Goal: Information Seeking & Learning: Learn about a topic

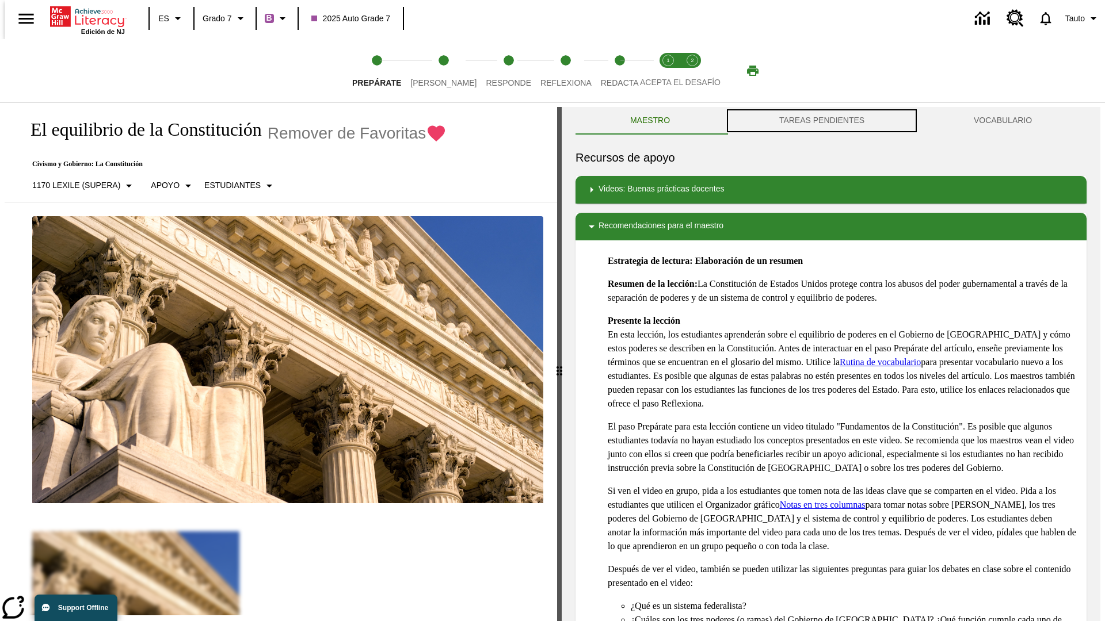
click at [822, 121] on button "TAREAS PENDIENTES" at bounding box center [821, 121] width 194 height 28
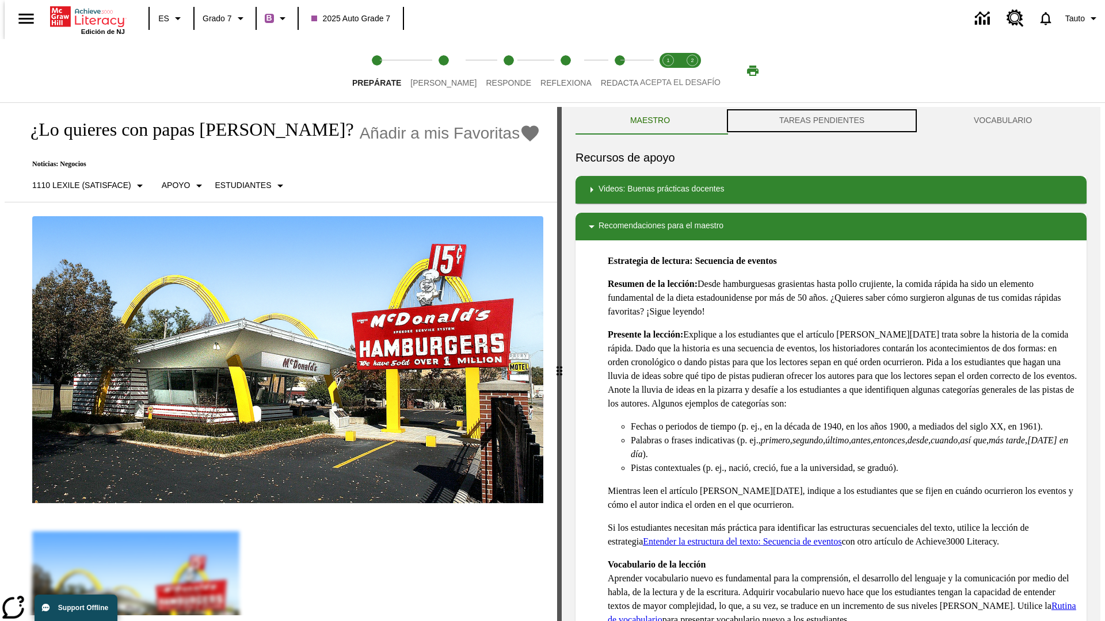
click at [822, 121] on button "TAREAS PENDIENTES" at bounding box center [821, 121] width 194 height 28
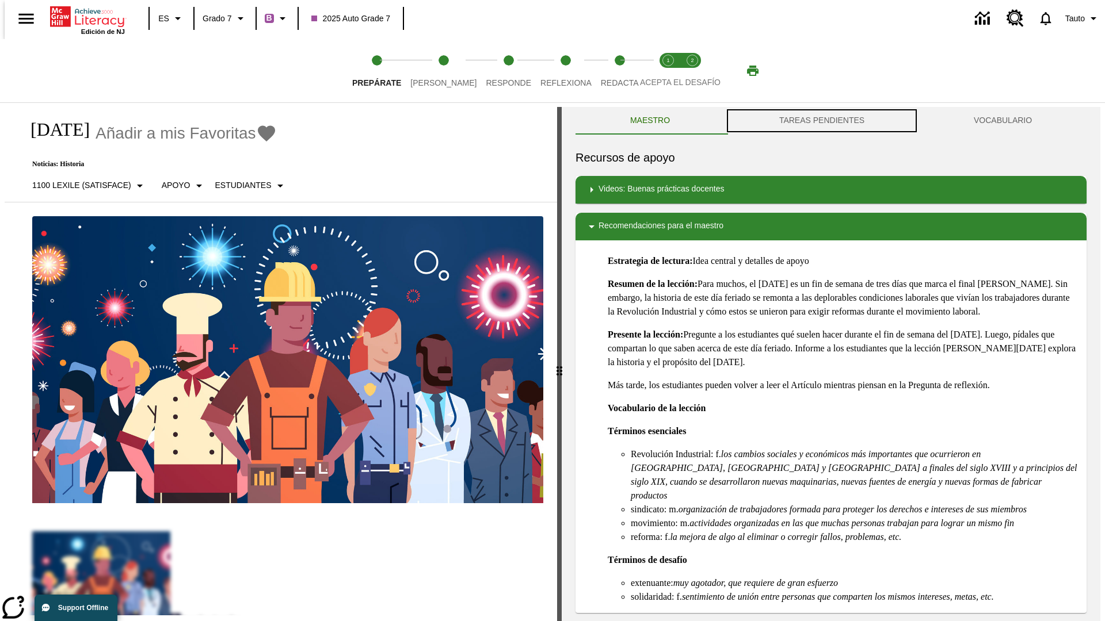
click at [822, 121] on button "TAREAS PENDIENTES" at bounding box center [821, 121] width 194 height 28
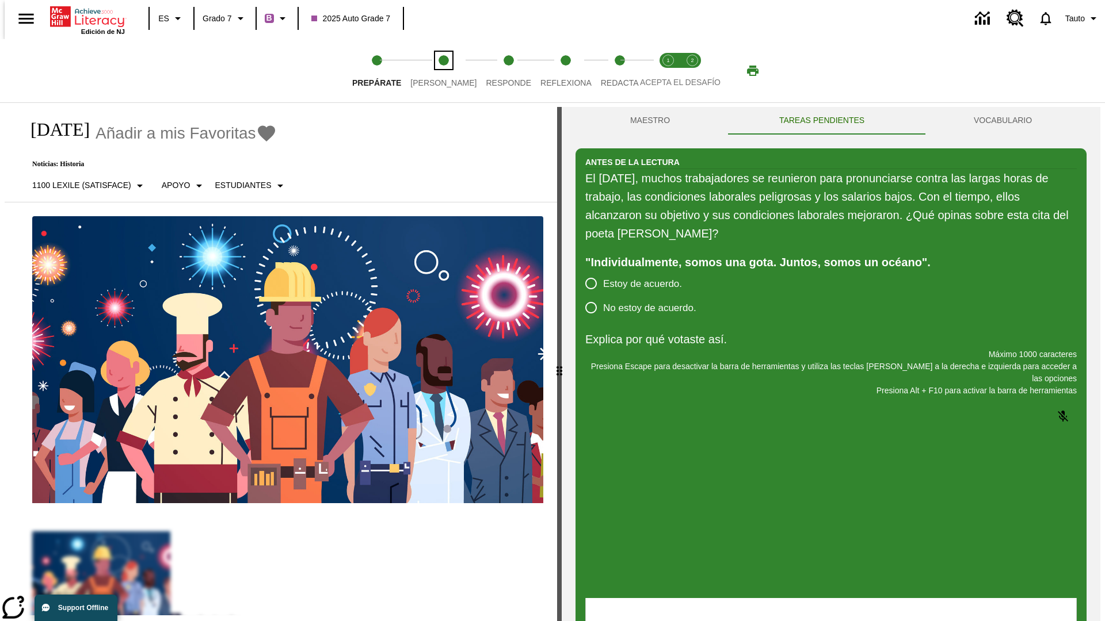
click at [434, 71] on span "[PERSON_NAME]" at bounding box center [443, 78] width 66 height 21
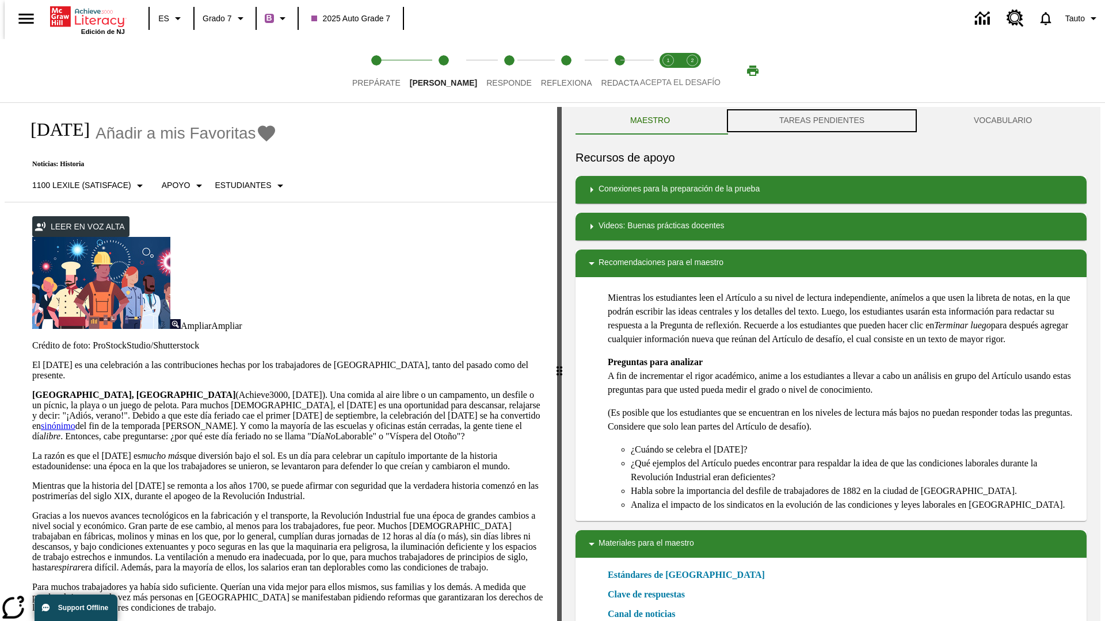
scroll to position [1, 0]
click at [822, 121] on button "TAREAS PENDIENTES" at bounding box center [821, 120] width 194 height 28
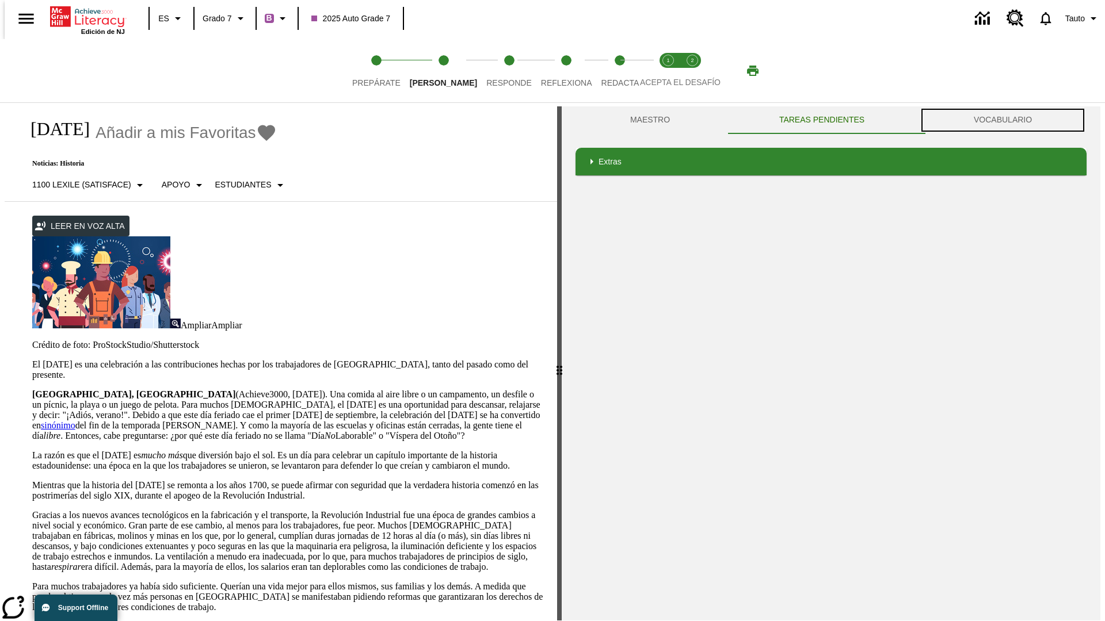
click at [1006, 120] on button "VOCABULARIO" at bounding box center [1002, 120] width 167 height 28
click at [75, 421] on link "sinónimo" at bounding box center [58, 426] width 35 height 10
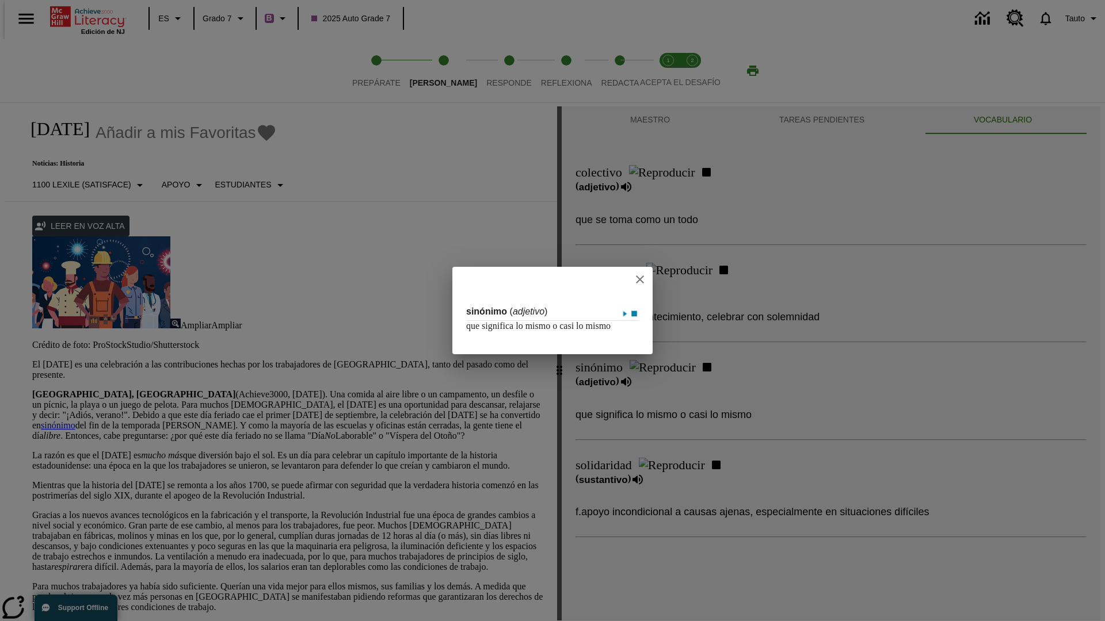
click at [640, 276] on icon "close" at bounding box center [640, 280] width 8 height 8
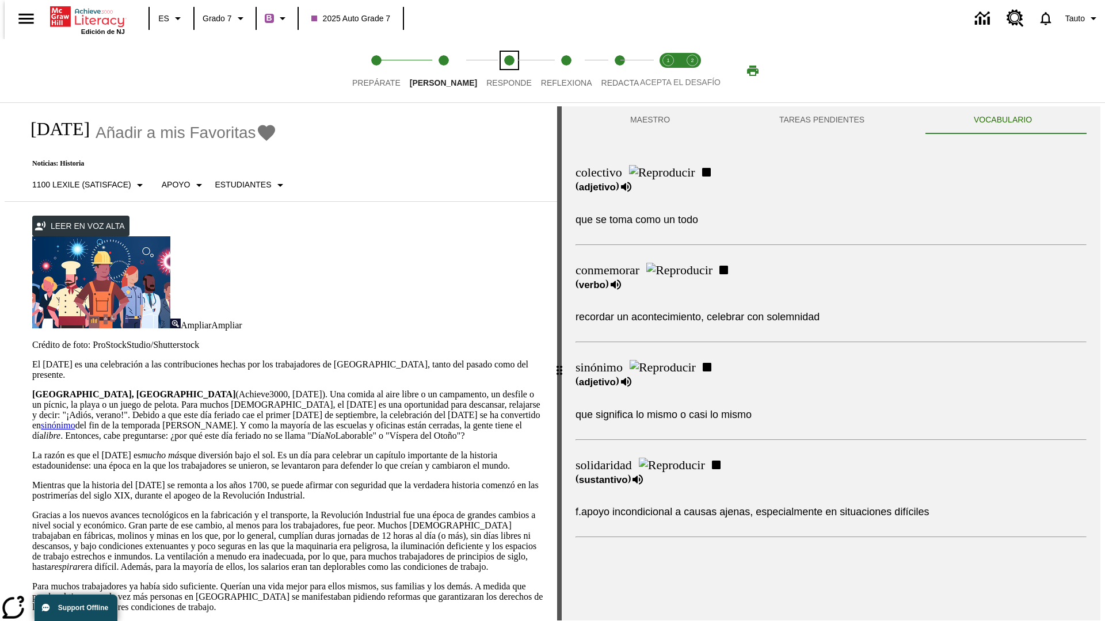
click at [491, 71] on span "Responde" at bounding box center [508, 78] width 45 height 21
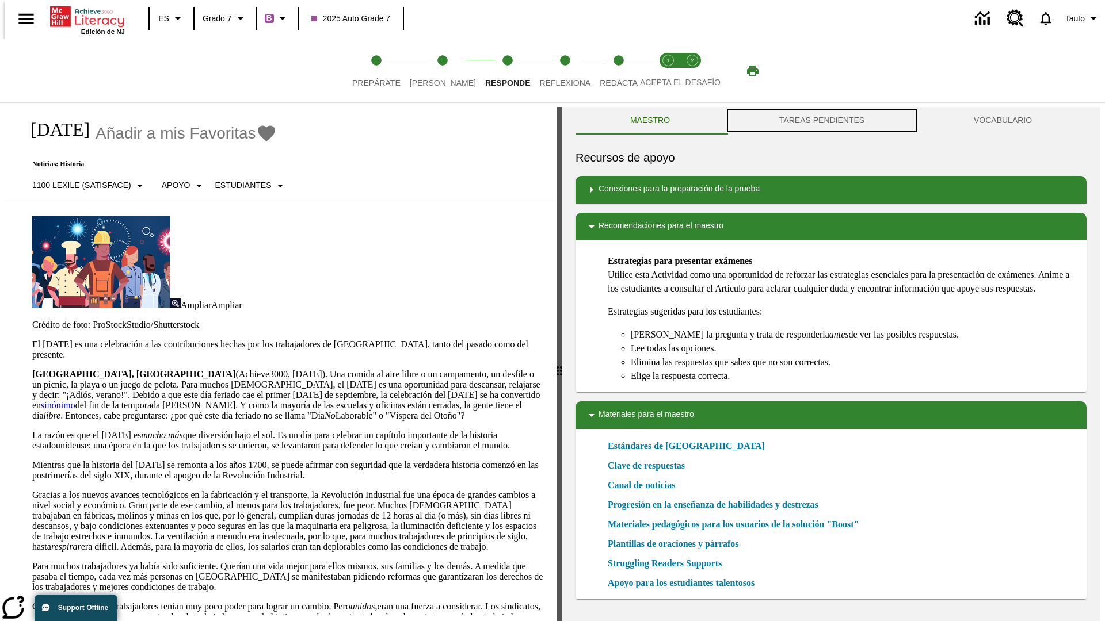
scroll to position [1, 0]
click at [822, 121] on button "TAREAS PENDIENTES" at bounding box center [821, 120] width 194 height 28
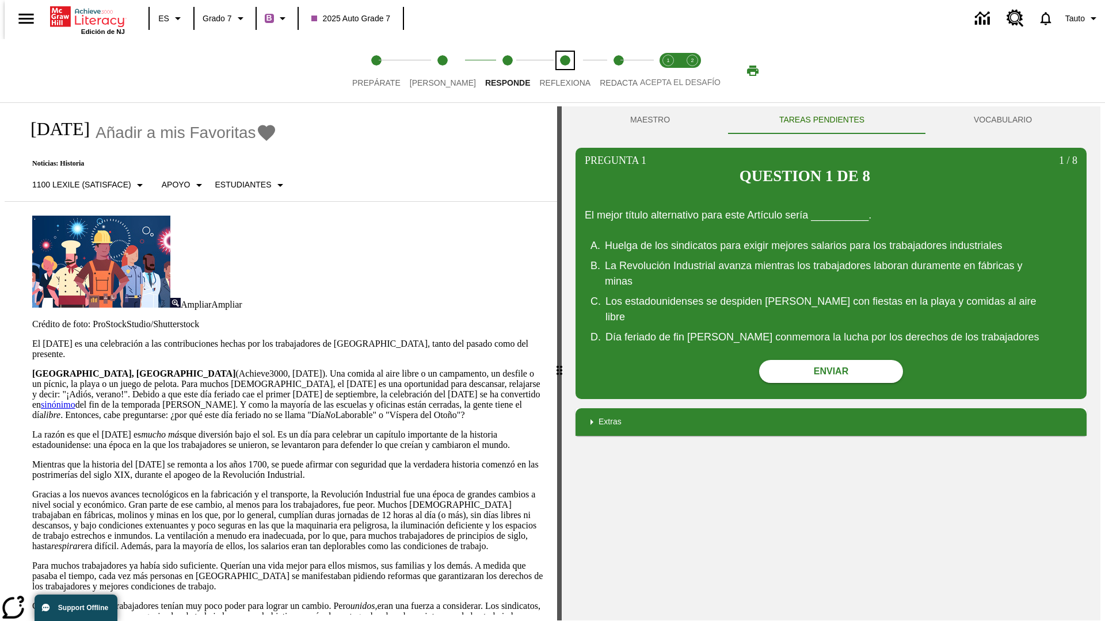
click at [550, 71] on span "Reflexiona" at bounding box center [564, 78] width 51 height 21
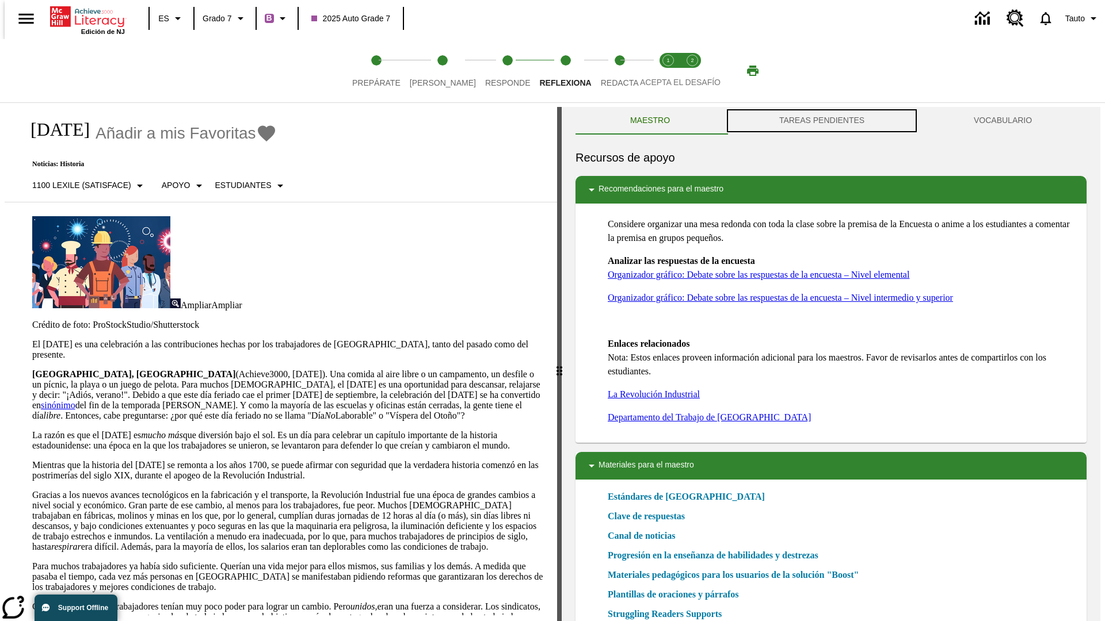
scroll to position [1, 0]
click at [822, 121] on button "TAREAS PENDIENTES" at bounding box center [821, 120] width 194 height 28
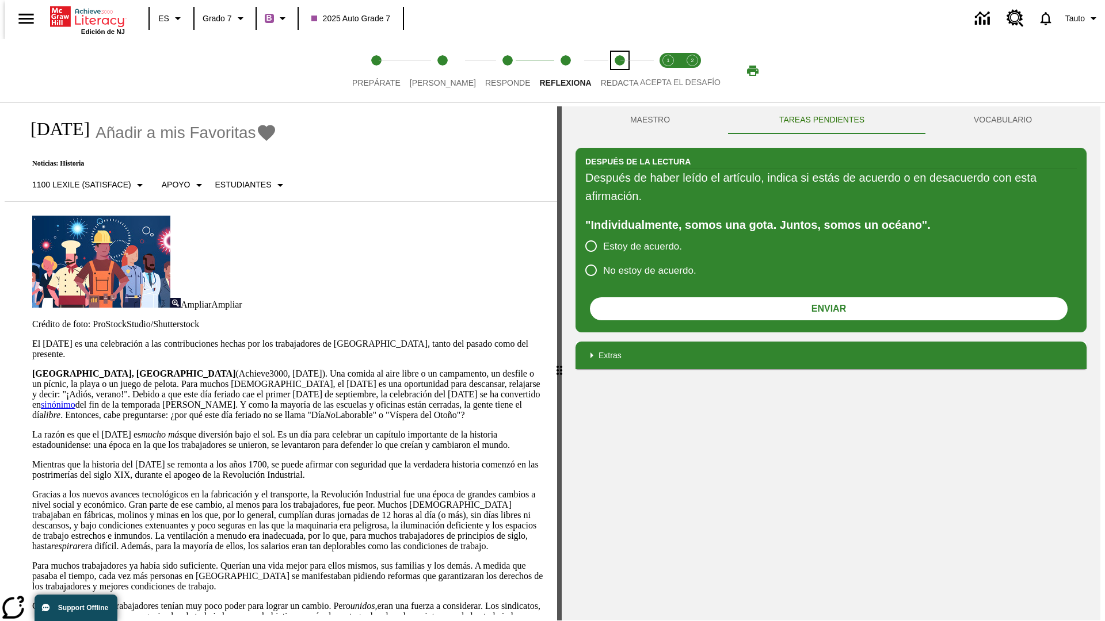
click at [607, 71] on span "Redacta" at bounding box center [620, 78] width 38 height 21
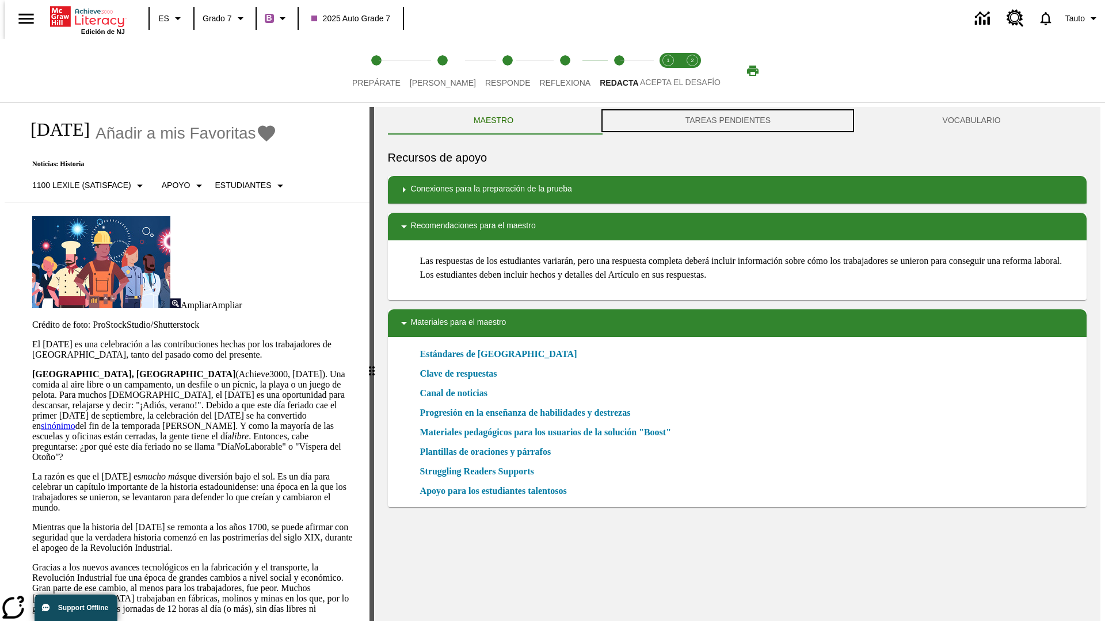
scroll to position [1, 0]
click at [728, 121] on button "TAREAS PENDIENTES" at bounding box center [727, 120] width 257 height 28
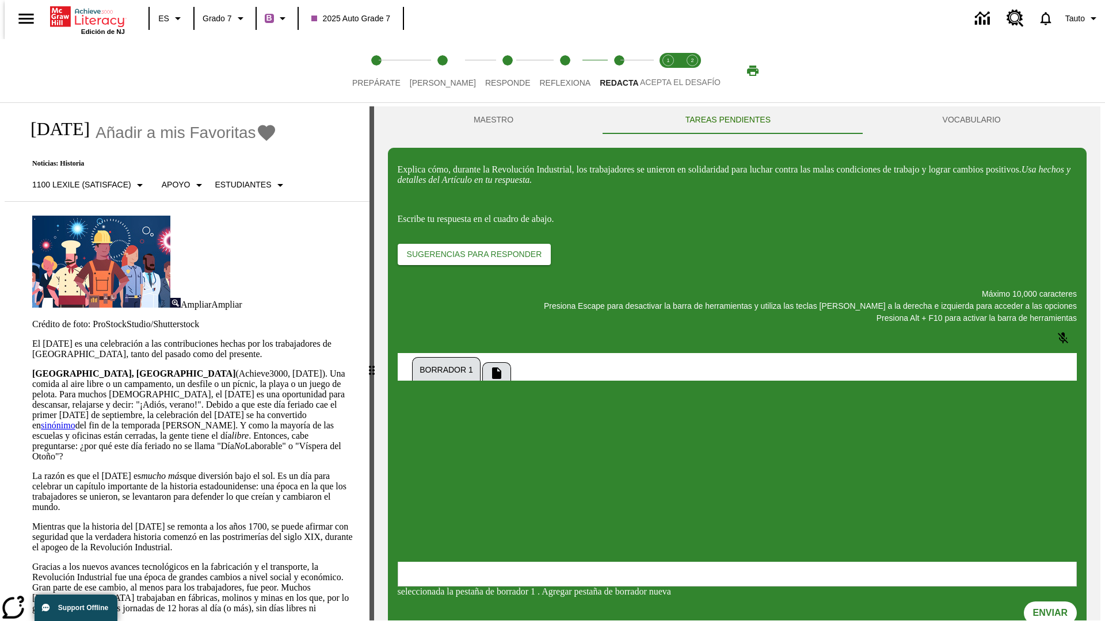
scroll to position [0, 0]
